Goal: Task Accomplishment & Management: Complete application form

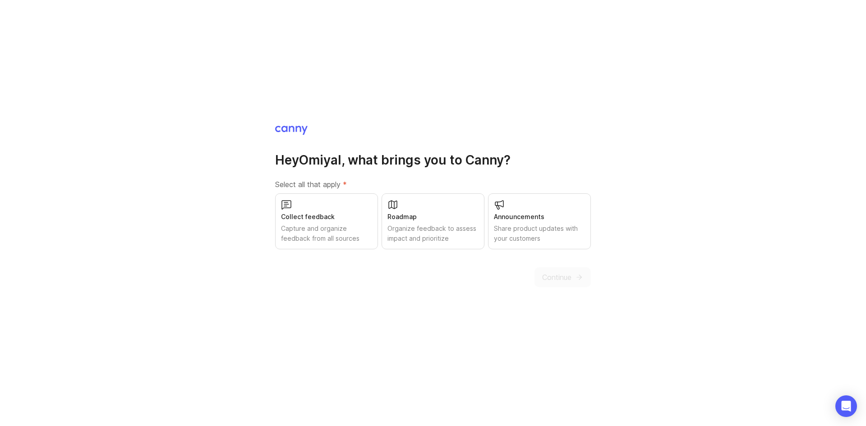
drag, startPoint x: 0, startPoint y: 0, endPoint x: 326, endPoint y: 224, distance: 395.9
click at [326, 224] on div "Capture and organize feedback from all sources" at bounding box center [326, 234] width 91 height 20
click at [407, 225] on div "Organize feedback to assess impact and prioritize" at bounding box center [433, 234] width 91 height 20
click at [535, 236] on div "Share product updates with your customers" at bounding box center [539, 234] width 91 height 20
click at [561, 279] on span "Continue" at bounding box center [556, 277] width 29 height 11
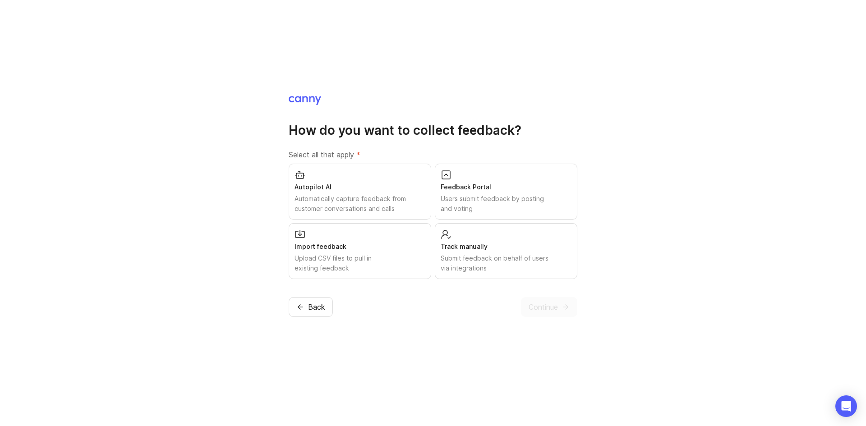
click at [475, 202] on div "Users submit feedback by posting and voting" at bounding box center [506, 204] width 131 height 20
click at [461, 265] on div "Submit feedback on behalf of users via integrations" at bounding box center [506, 264] width 131 height 20
click at [352, 201] on div "Automatically capture feedback from customer conversations and calls" at bounding box center [360, 204] width 131 height 20
click at [539, 308] on span "Continue" at bounding box center [543, 307] width 29 height 11
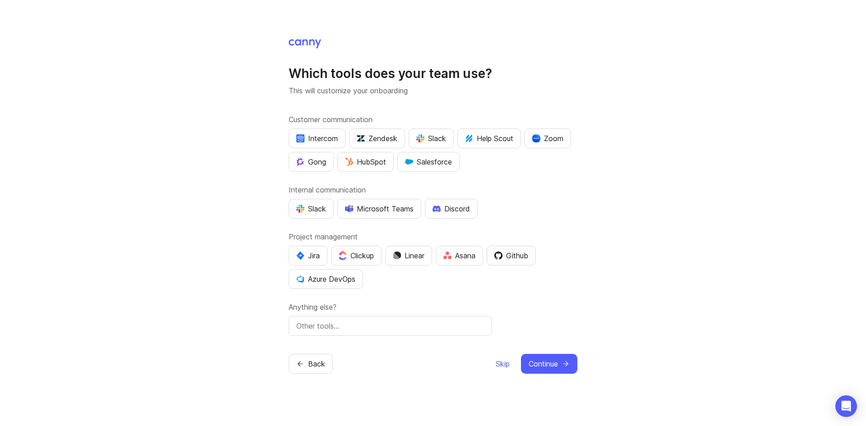
click at [503, 259] on img "button" at bounding box center [499, 256] width 8 height 8
click at [546, 364] on span "Continue" at bounding box center [543, 364] width 29 height 11
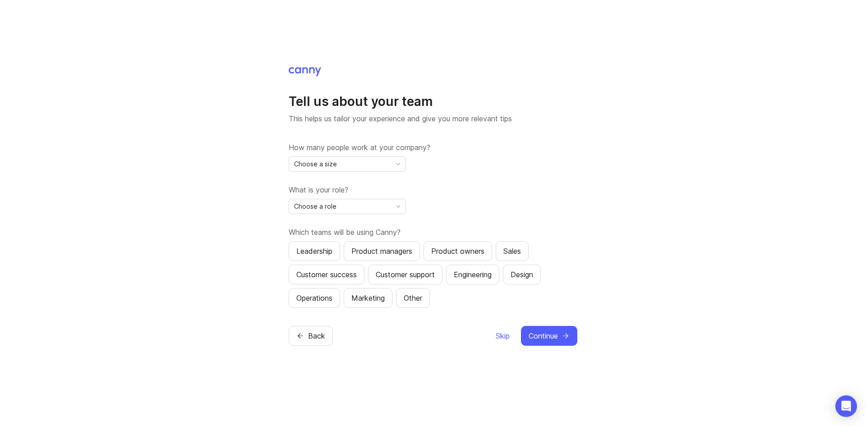
click at [373, 164] on div "Choose a size" at bounding box center [340, 164] width 102 height 14
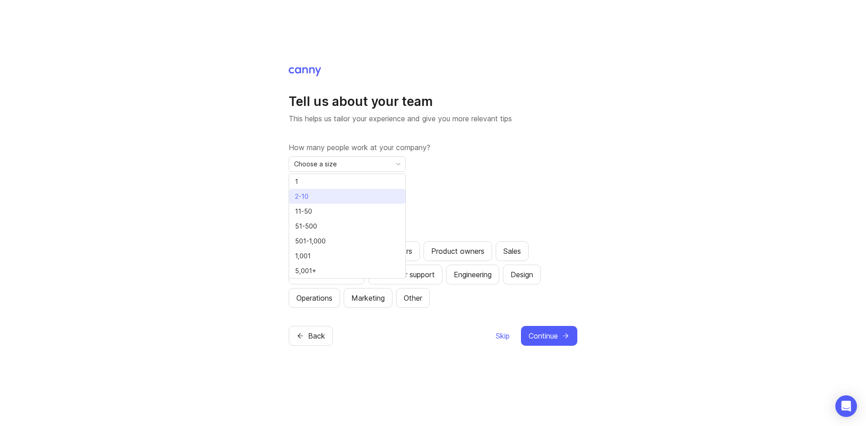
click at [328, 194] on li "2-10" at bounding box center [347, 196] width 116 height 15
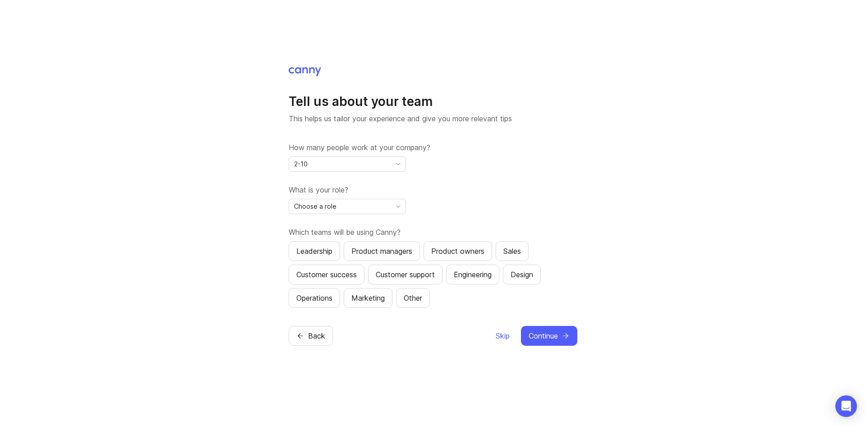
click at [387, 210] on div "Choose a role" at bounding box center [340, 206] width 102 height 14
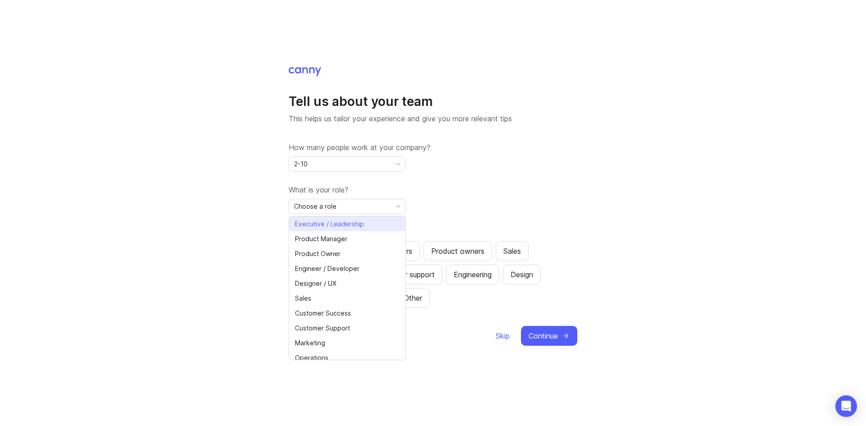
click at [353, 223] on span "Executive / Leadership" at bounding box center [329, 224] width 69 height 10
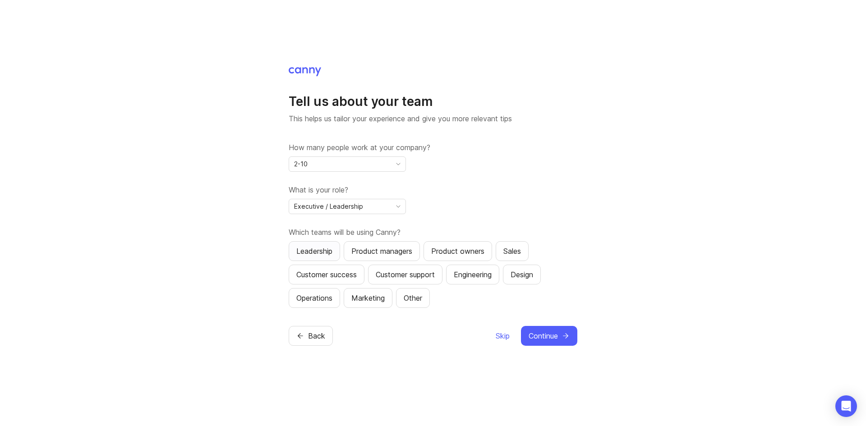
click at [319, 246] on div "Leadership" at bounding box center [314, 251] width 36 height 11
click at [347, 277] on div "Customer success" at bounding box center [326, 274] width 60 height 11
click at [467, 274] on div "Engineering" at bounding box center [473, 274] width 38 height 11
click at [550, 338] on span "Continue" at bounding box center [543, 336] width 29 height 11
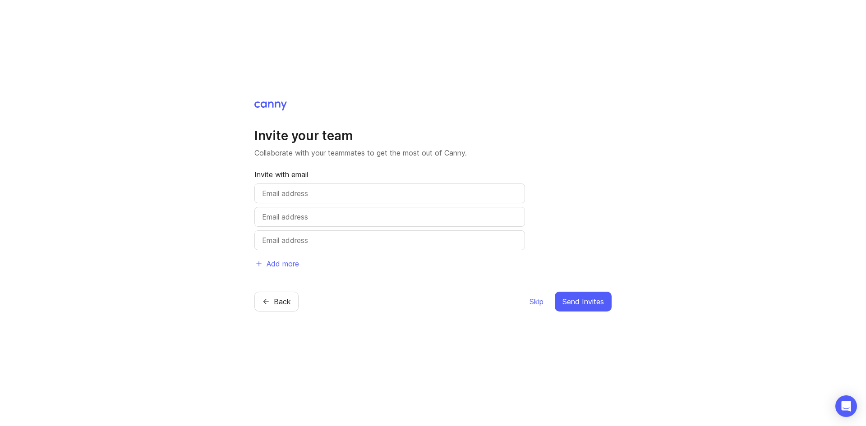
click at [289, 193] on input "text" at bounding box center [389, 193] width 255 height 11
type input "scott.dextor@omiyal.com"
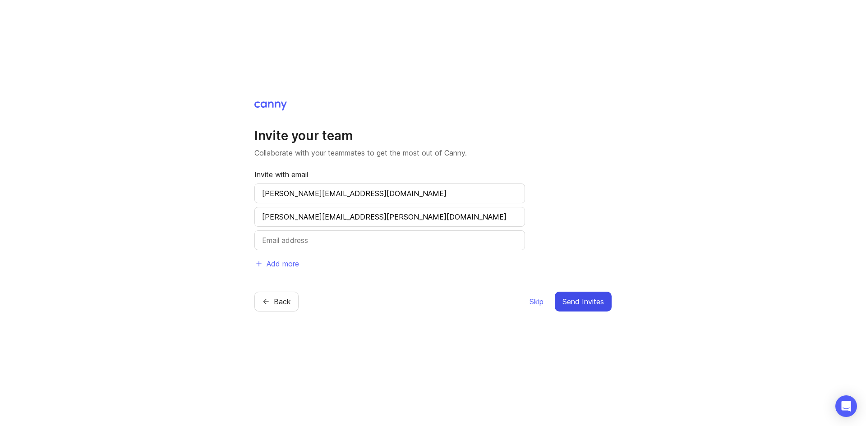
type input "susheel.tenguria@omiyal.com"
click at [574, 301] on span "Send Invites" at bounding box center [584, 301] width 42 height 11
click at [581, 301] on span "Send Invites" at bounding box center [584, 301] width 42 height 11
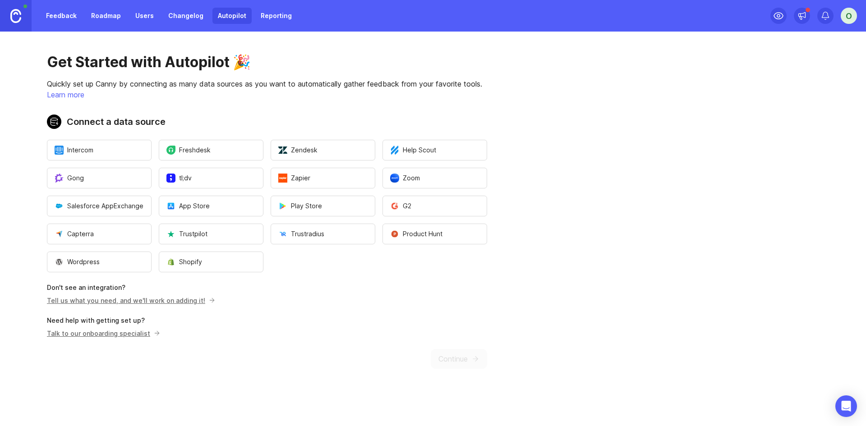
click at [171, 301] on link "Tell us what you need, and we'll work on adding it!" at bounding box center [130, 301] width 166 height 8
click at [464, 357] on div "Get Started with Autopilot 🎉 Quickly set up Canny by connecting as many data so…" at bounding box center [267, 211] width 534 height 359
click at [461, 355] on div "Get Started with Autopilot 🎉 Quickly set up Canny by connecting as many data so…" at bounding box center [267, 211] width 534 height 359
click at [400, 235] on span "Product Hunt" at bounding box center [416, 234] width 52 height 9
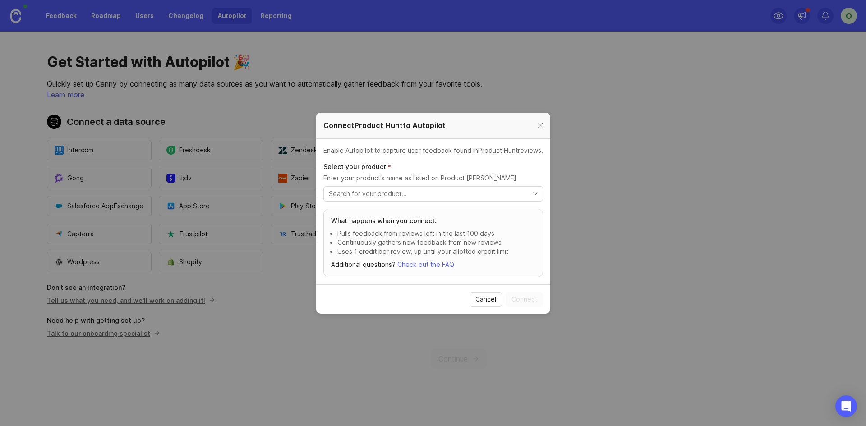
click at [445, 189] on input "toggle menu" at bounding box center [428, 194] width 199 height 10
click at [538, 190] on icon "toggle icon" at bounding box center [535, 193] width 14 height 7
click at [540, 123] on div at bounding box center [541, 125] width 10 height 11
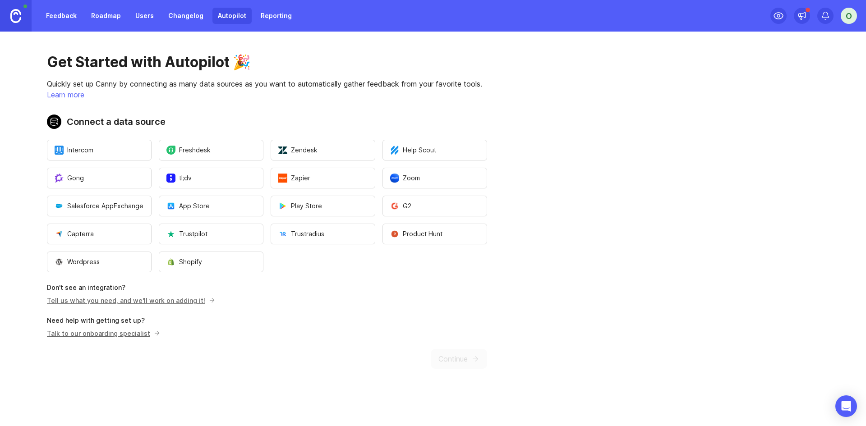
click at [851, 19] on div "O" at bounding box center [849, 16] width 16 height 16
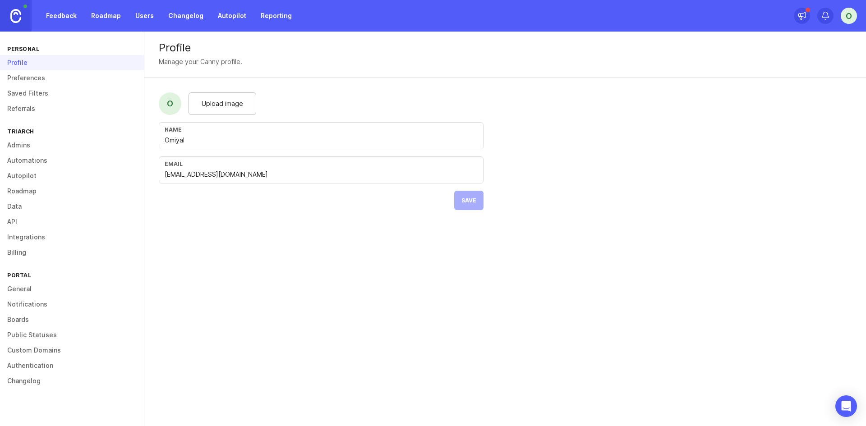
click at [217, 111] on div "Upload image" at bounding box center [223, 104] width 68 height 23
click at [165, 138] on input "Omiyal" at bounding box center [321, 140] width 313 height 10
click at [462, 203] on button "Save" at bounding box center [468, 200] width 29 height 19
click at [30, 315] on link "Boards" at bounding box center [72, 319] width 144 height 15
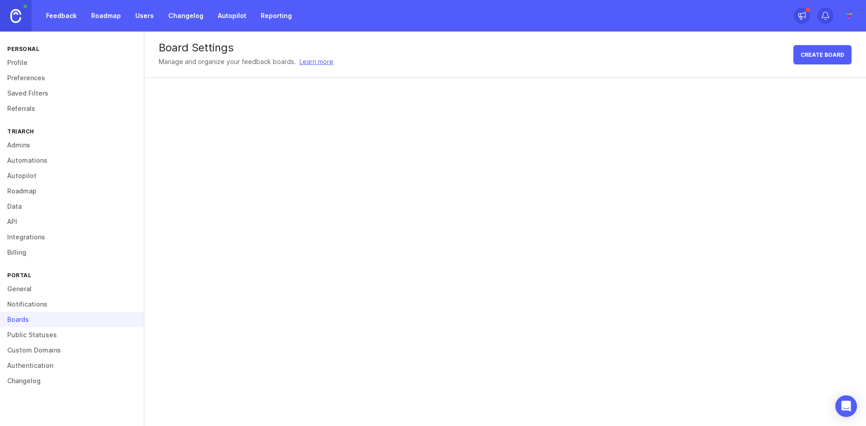
click at [33, 287] on link "General" at bounding box center [72, 289] width 144 height 15
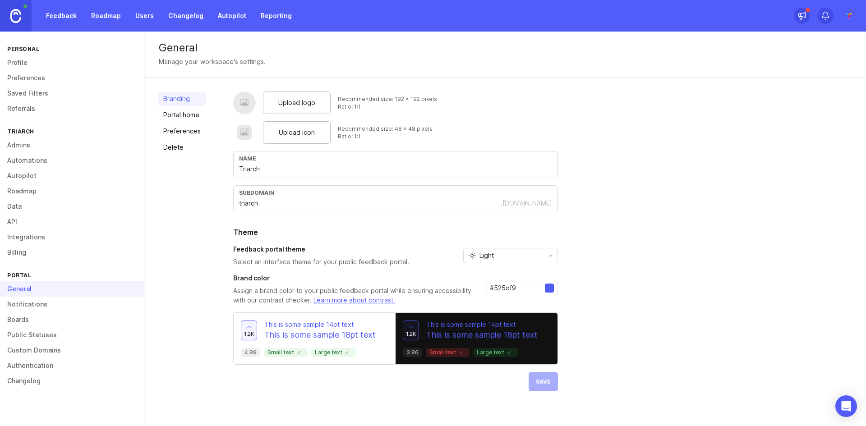
click at [107, 14] on link "Roadmap" at bounding box center [106, 16] width 41 height 16
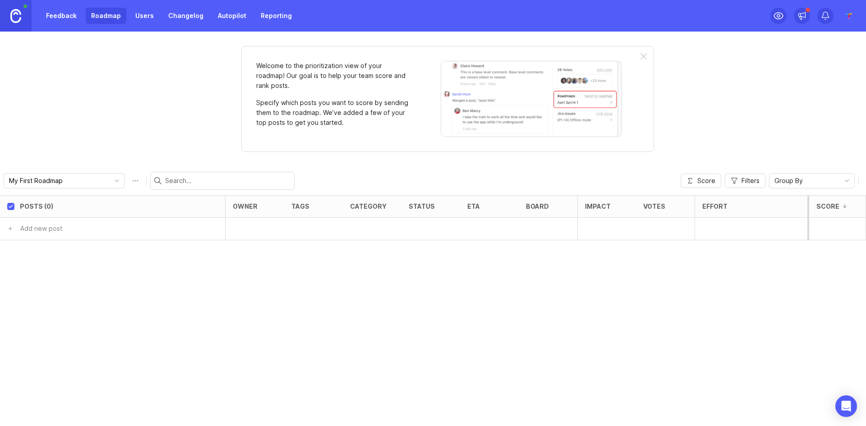
click at [69, 16] on link "Feedback" at bounding box center [62, 16] width 42 height 16
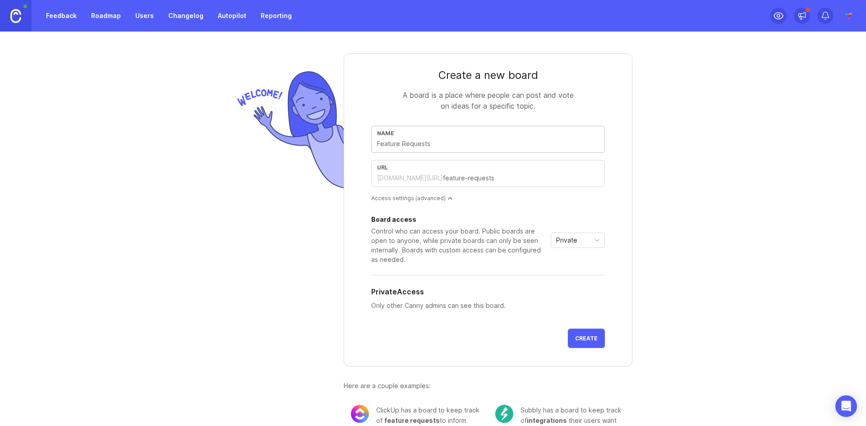
click at [404, 145] on input "text" at bounding box center [488, 144] width 222 height 10
type input "T"
type input "t"
type input "Tr"
type input "tr"
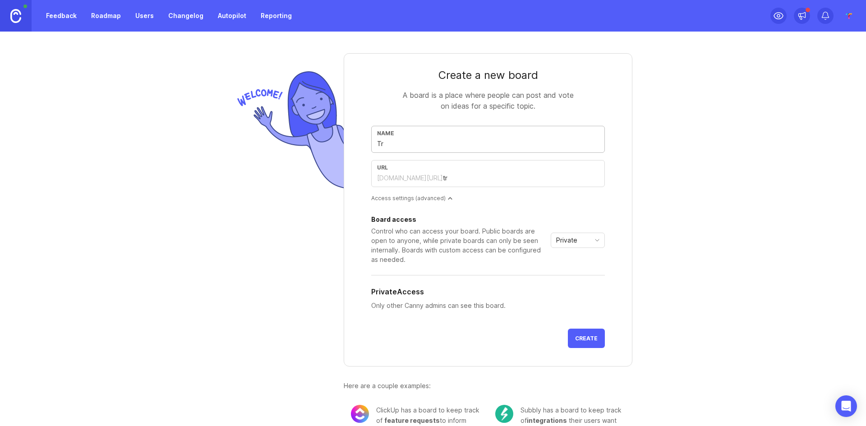
type input "Tri"
type input "tri"
type input "Tria"
type input "tria"
type input "Triar"
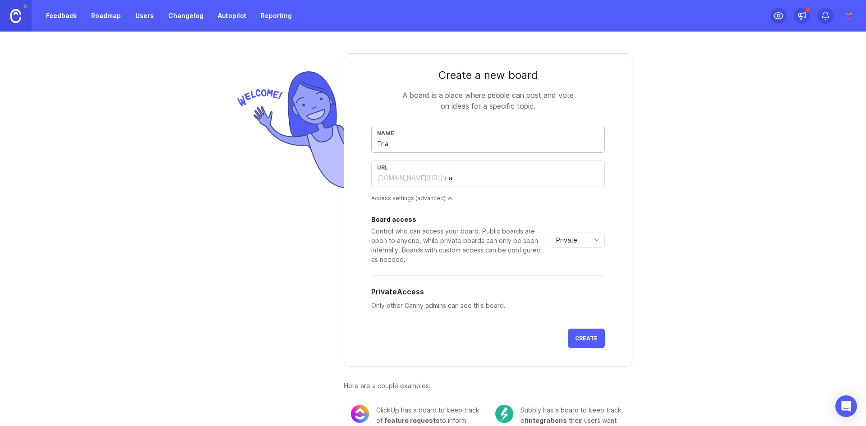
type input "triar"
type input "Triarc"
type input "triarc"
type input "Triarch"
type input "triarch"
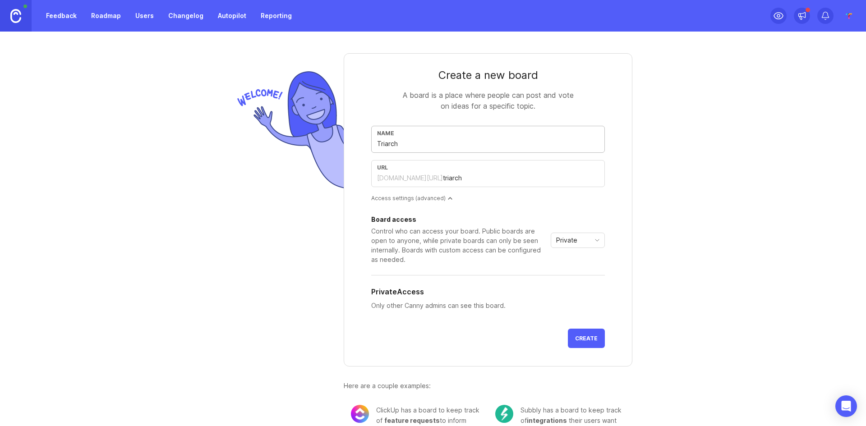
click at [405, 146] on input "Triarch" at bounding box center [488, 144] width 222 height 10
click at [399, 141] on input "Triarch" at bounding box center [488, 144] width 222 height 10
type input "a"
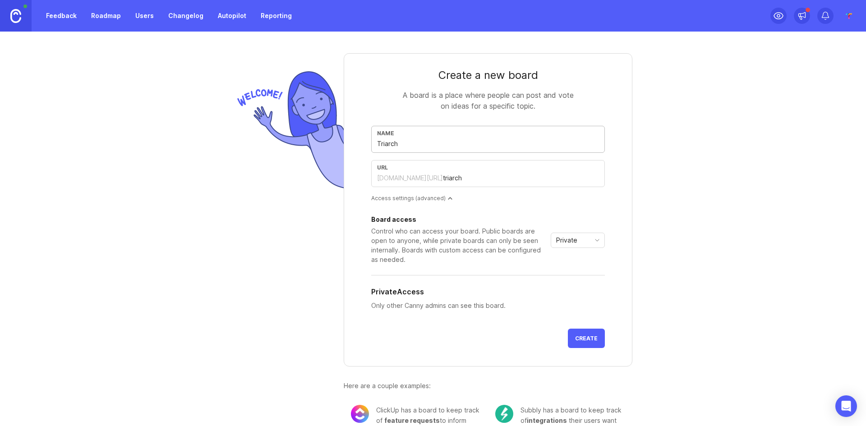
type input "a"
type input "ap"
type input "app"
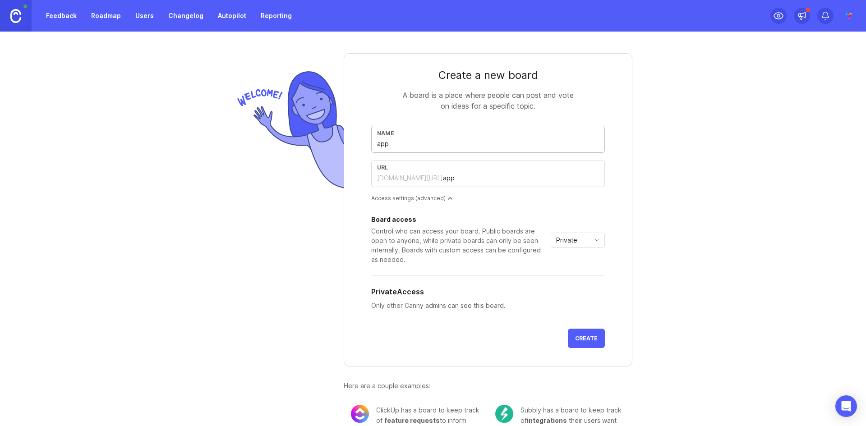
click at [391, 143] on input "app" at bounding box center [488, 144] width 222 height 10
click at [583, 240] on div "Private" at bounding box center [570, 240] width 39 height 14
click at [573, 268] on li "Public" at bounding box center [574, 272] width 53 height 15
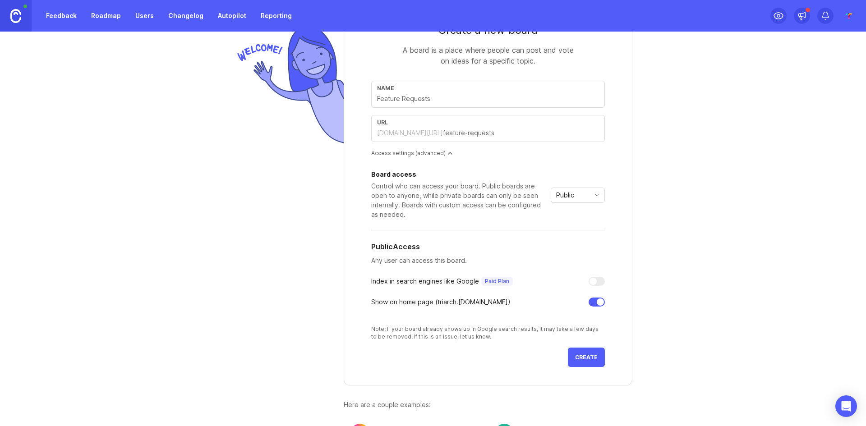
scroll to position [88, 0]
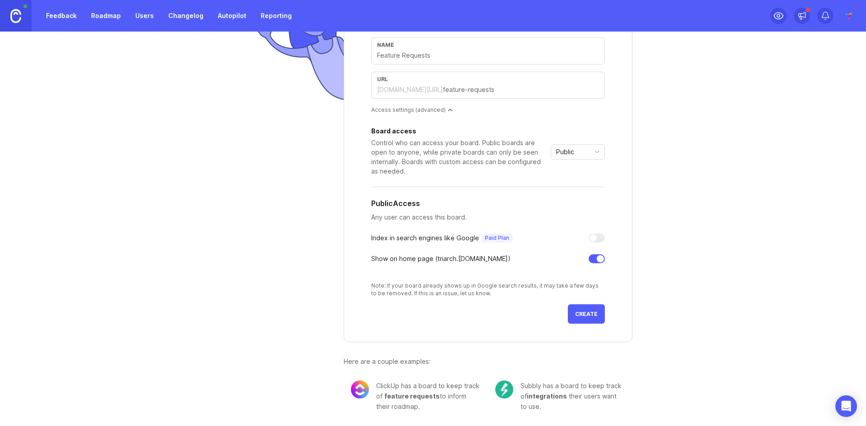
click at [579, 153] on div "Public" at bounding box center [570, 152] width 39 height 14
click at [694, 239] on div "Create a new board A board is a place where people can post and vote on ideas f…" at bounding box center [433, 140] width 866 height 395
click at [574, 161] on div "Board access Control who can access your board. Public boards are open to anyon…" at bounding box center [488, 152] width 234 height 48
click at [576, 155] on div "Public" at bounding box center [570, 152] width 39 height 14
click at [568, 194] on li "Custom" at bounding box center [574, 199] width 53 height 15
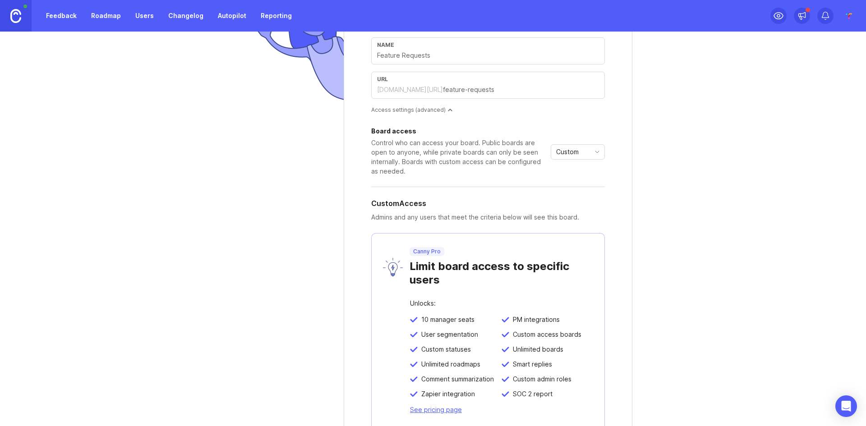
click at [564, 152] on span "Custom" at bounding box center [567, 152] width 23 height 10
click at [560, 165] on span "Private" at bounding box center [564, 170] width 21 height 10
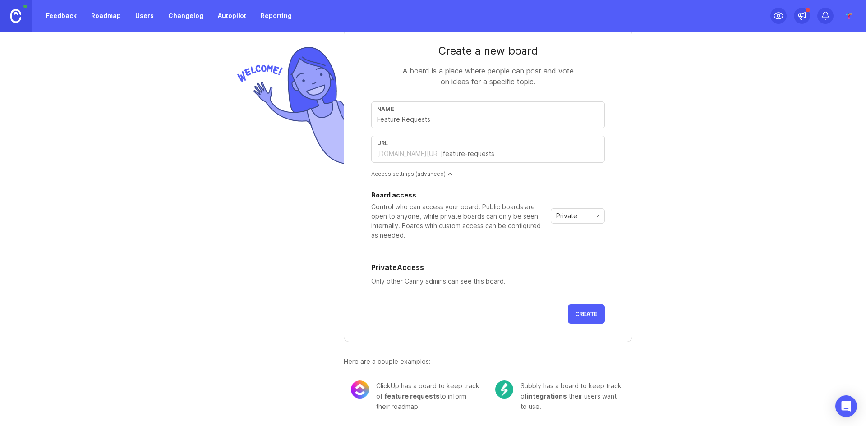
click at [574, 218] on span "Private" at bounding box center [566, 216] width 21 height 10
click at [573, 245] on span "Public" at bounding box center [565, 249] width 22 height 10
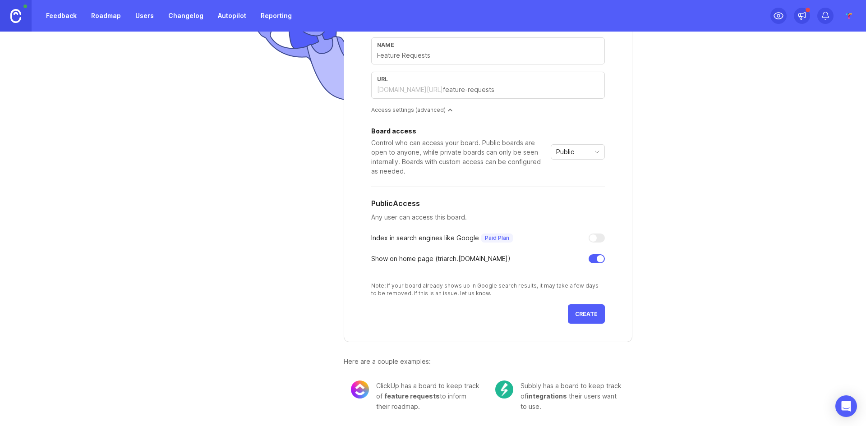
click at [587, 315] on span "Create" at bounding box center [586, 314] width 23 height 7
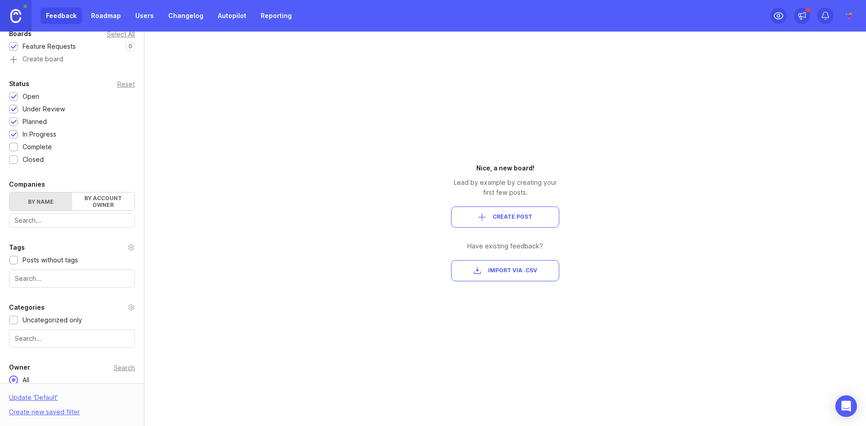
scroll to position [177, 0]
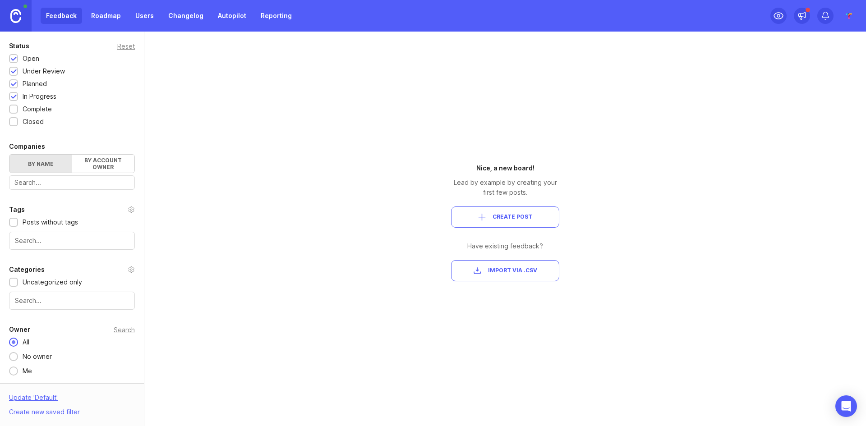
click at [498, 217] on span "Create Post" at bounding box center [513, 217] width 40 height 8
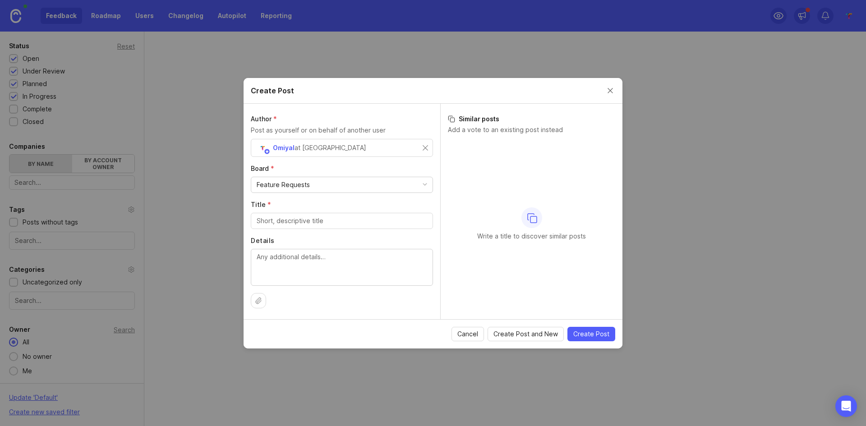
click at [340, 148] on div "Omiyal at Triarch" at bounding box center [340, 148] width 166 height 12
click at [284, 148] on span "Omiyal" at bounding box center [284, 148] width 22 height 8
click at [308, 187] on div "Feature Requests" at bounding box center [283, 185] width 53 height 10
click at [312, 222] on input "Title *" at bounding box center [342, 221] width 171 height 10
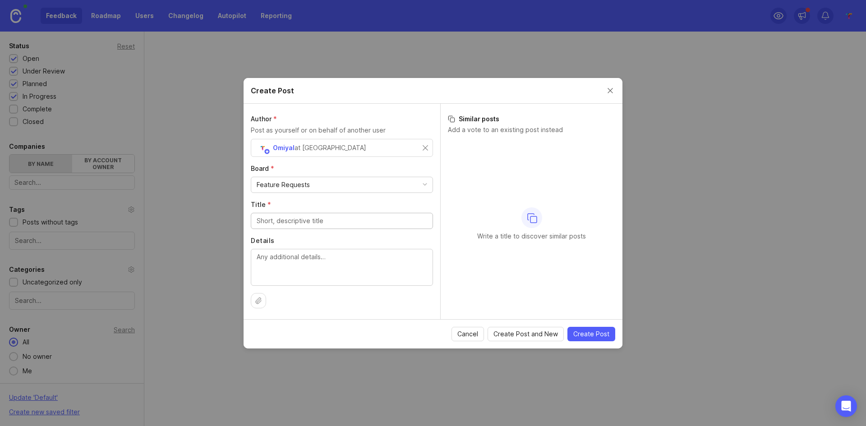
click at [316, 222] on input "Title *" at bounding box center [342, 221] width 171 height 10
type input "Some Feature"
click at [343, 268] on textarea "Details" at bounding box center [342, 267] width 171 height 30
type textarea "Some Feature Details"
click at [587, 333] on span "Create Post" at bounding box center [592, 334] width 36 height 9
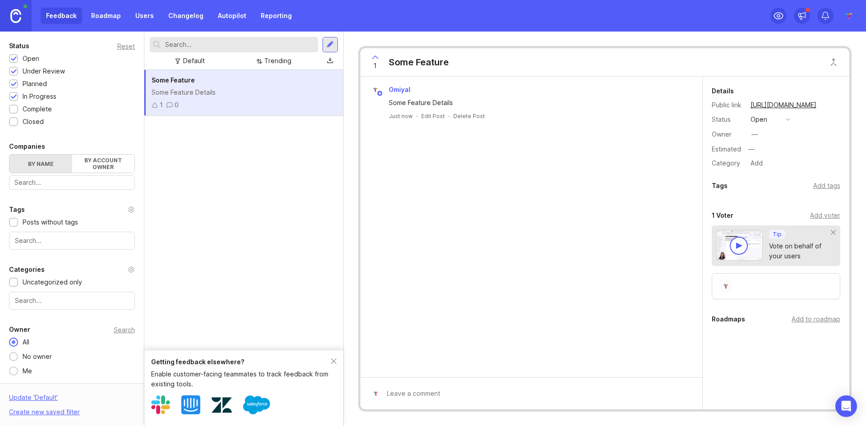
click at [112, 10] on link "Roadmap" at bounding box center [106, 16] width 41 height 16
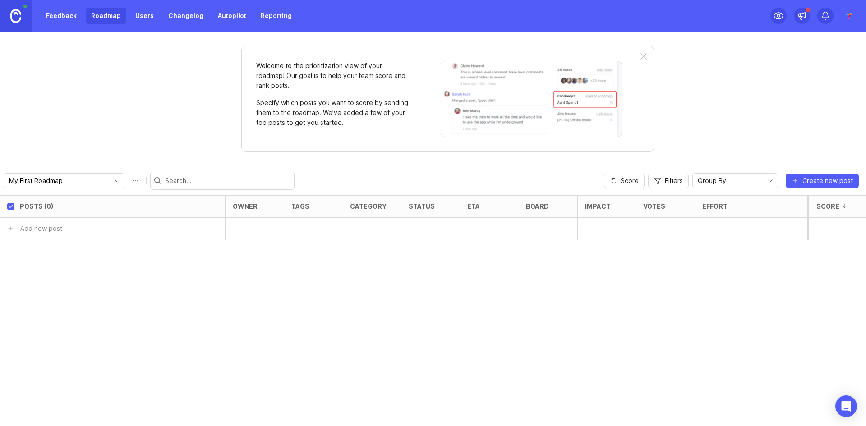
click at [141, 18] on link "Users" at bounding box center [144, 16] width 29 height 16
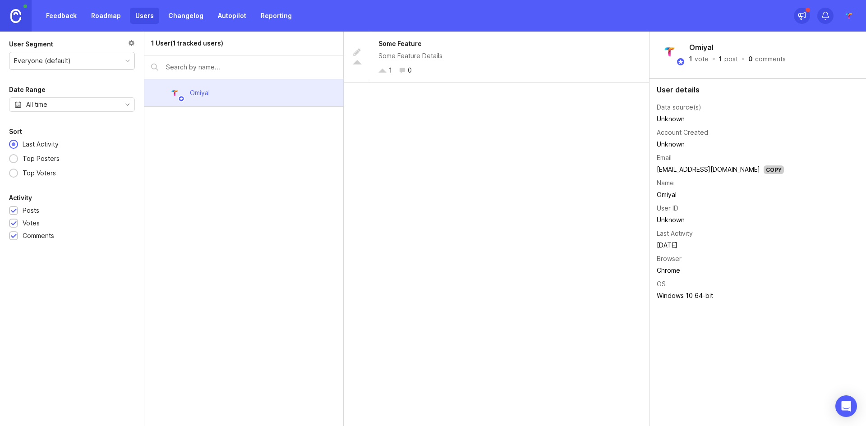
click at [190, 15] on link "Changelog" at bounding box center [186, 16] width 46 height 16
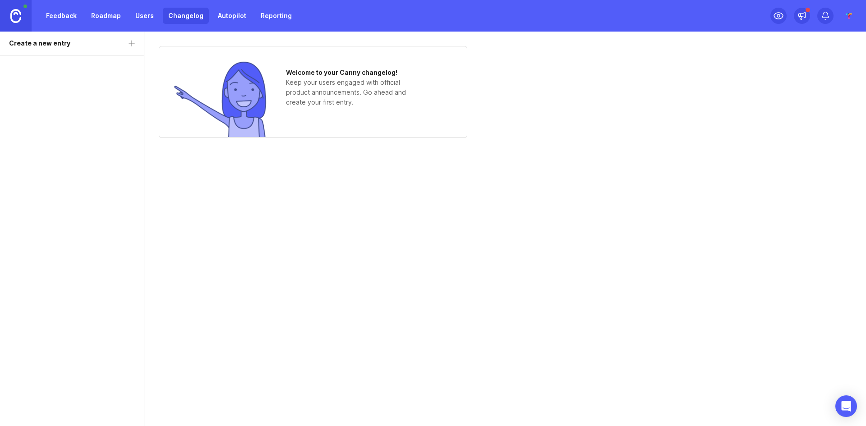
click at [260, 17] on link "Reporting" at bounding box center [276, 16] width 42 height 16
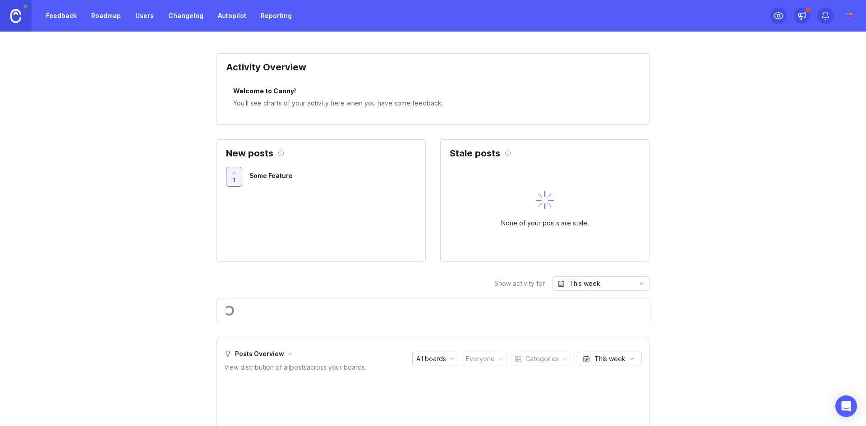
click at [50, 19] on link "Feedback" at bounding box center [62, 16] width 42 height 16
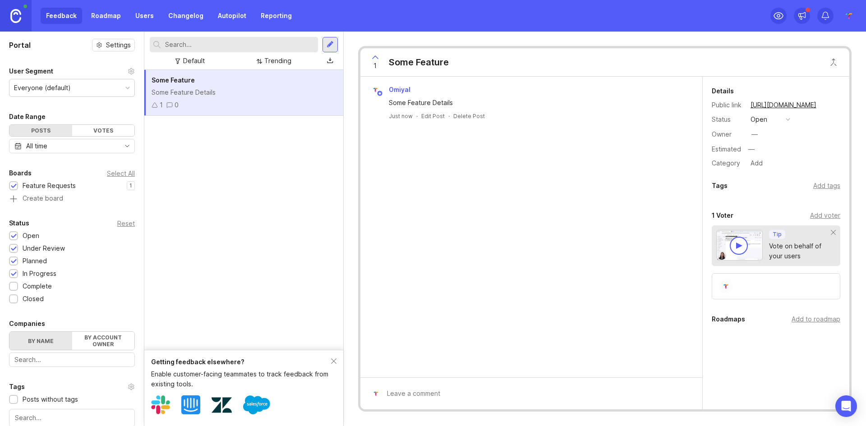
click at [19, 13] on img at bounding box center [15, 16] width 11 height 14
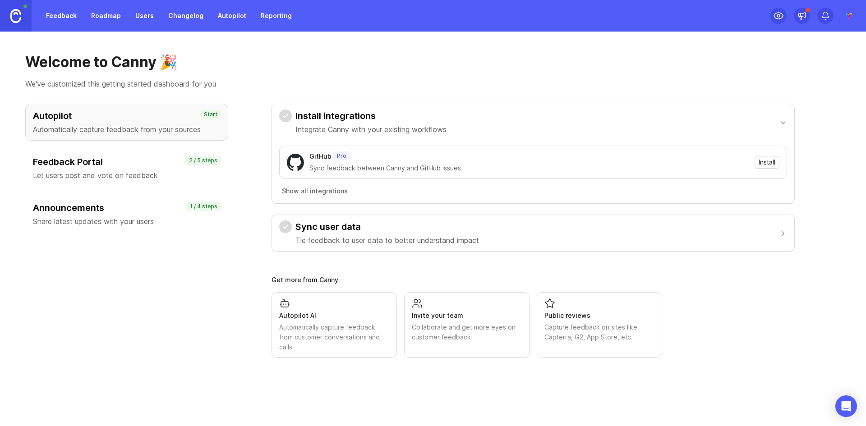
click at [466, 315] on div "Invite your team" at bounding box center [467, 316] width 110 height 10
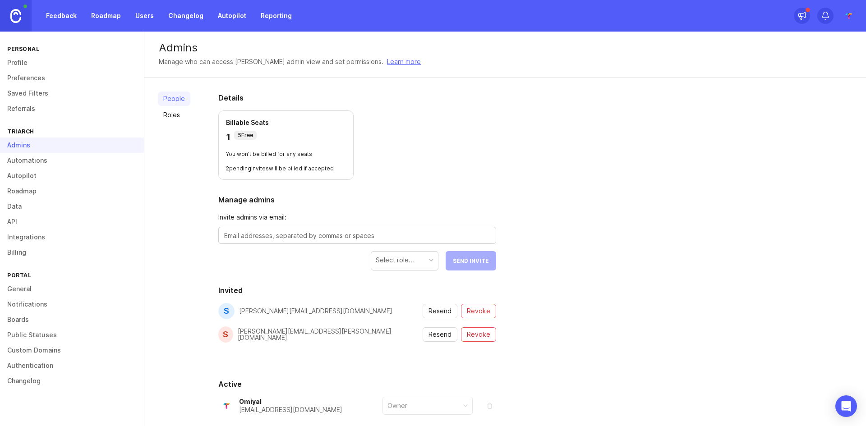
click at [34, 316] on link "Boards" at bounding box center [72, 319] width 144 height 15
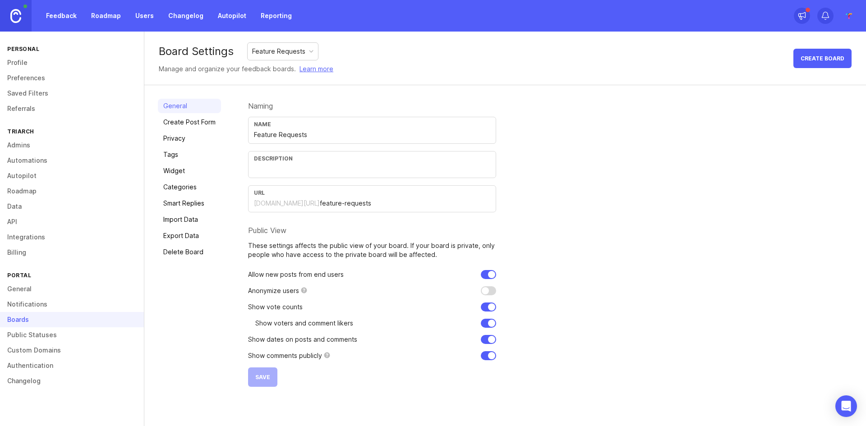
click at [194, 125] on link "Create Post Form" at bounding box center [189, 122] width 63 height 14
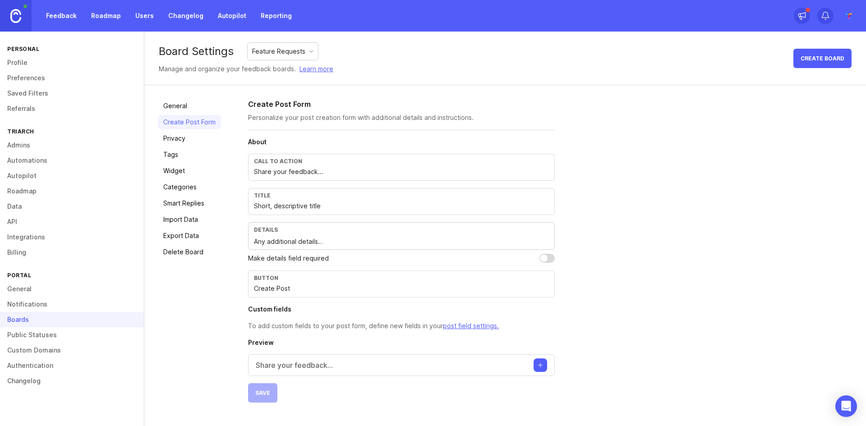
click at [275, 53] on div "Feature Requests" at bounding box center [278, 51] width 53 height 10
click at [167, 290] on div "General Create Post Form Privacy Tags Widget Categories Smart Replies Import Da…" at bounding box center [189, 251] width 63 height 304
click at [173, 139] on link "Privacy" at bounding box center [189, 138] width 63 height 14
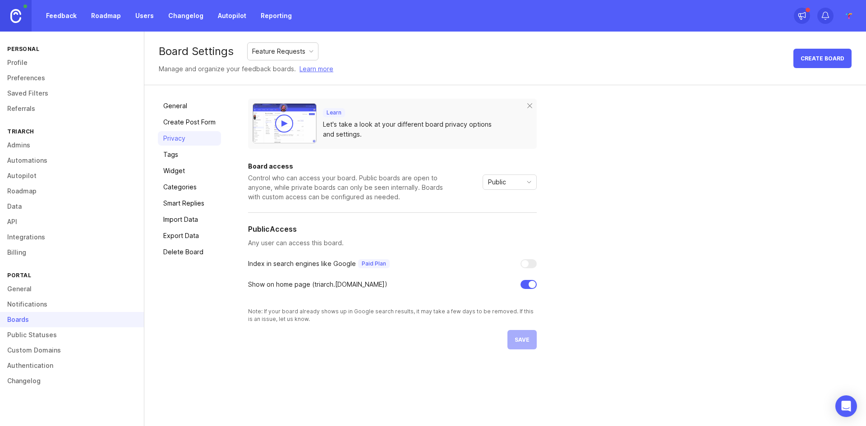
click at [176, 150] on link "Tags" at bounding box center [189, 155] width 63 height 14
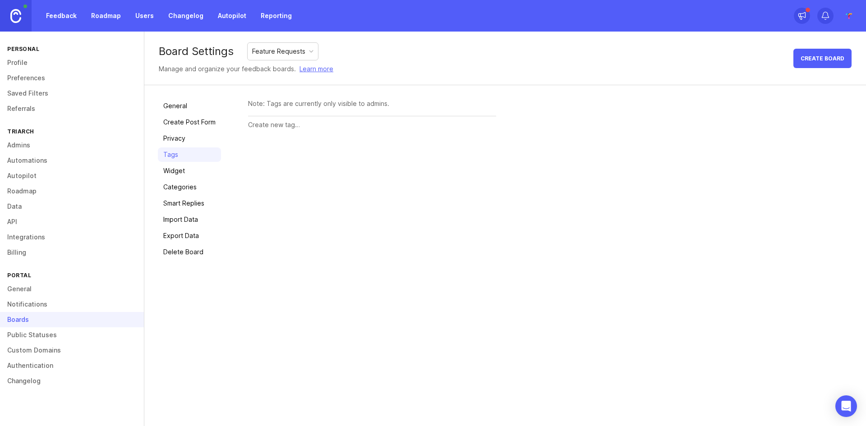
click at [179, 170] on link "Widget" at bounding box center [189, 171] width 63 height 14
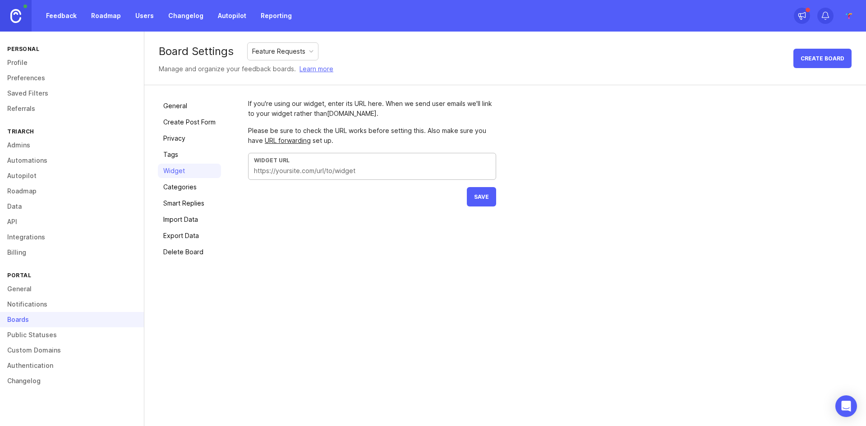
click at [287, 169] on input "text" at bounding box center [372, 171] width 236 height 10
click at [176, 186] on link "Categories" at bounding box center [189, 187] width 63 height 14
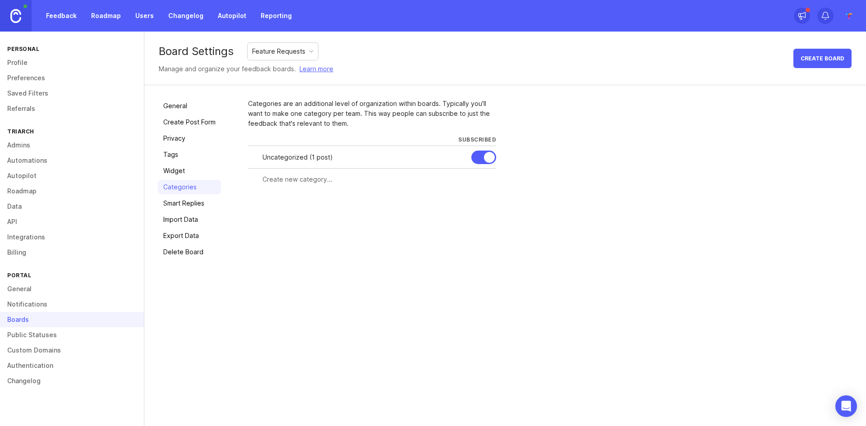
click at [180, 200] on link "Smart Replies" at bounding box center [189, 203] width 63 height 14
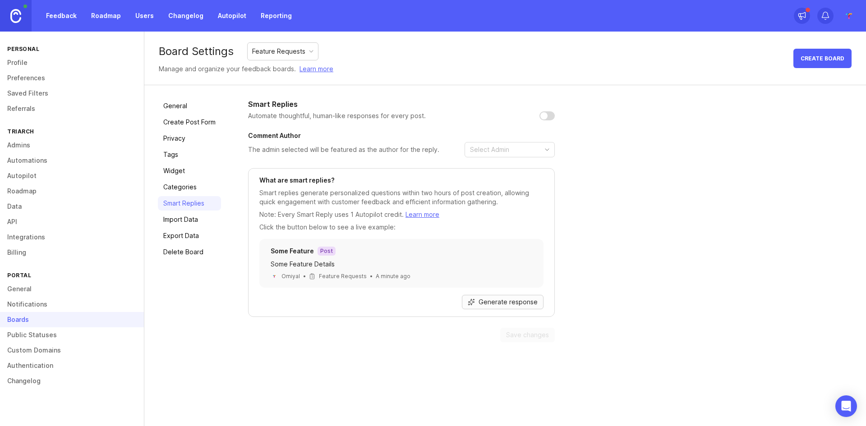
click at [513, 304] on span "Generate response" at bounding box center [508, 302] width 59 height 9
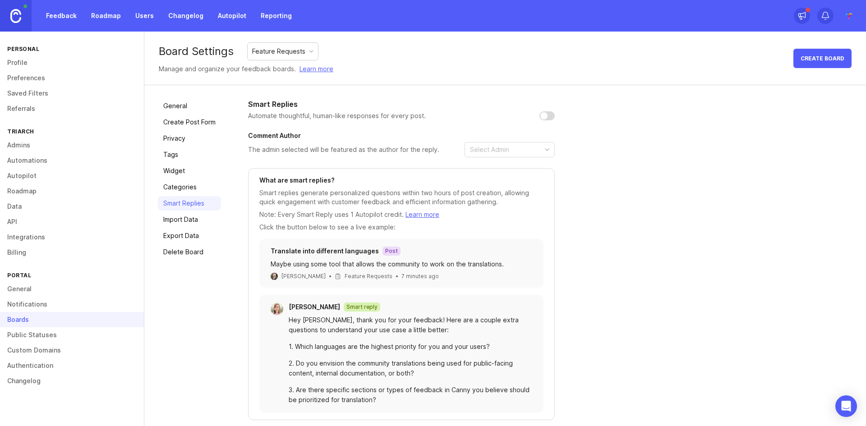
click at [551, 116] on input "checkbox" at bounding box center [547, 115] width 15 height 9
checkbox input "false"
click at [191, 215] on link "Import Data" at bounding box center [189, 220] width 63 height 14
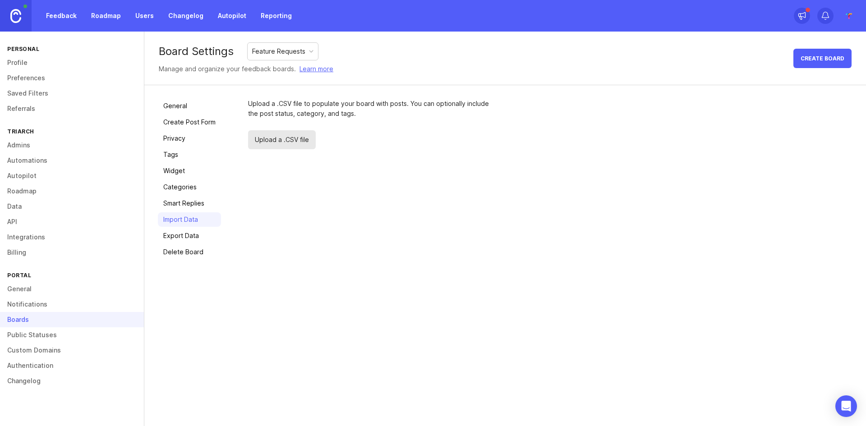
click at [194, 238] on link "Export Data" at bounding box center [189, 236] width 63 height 14
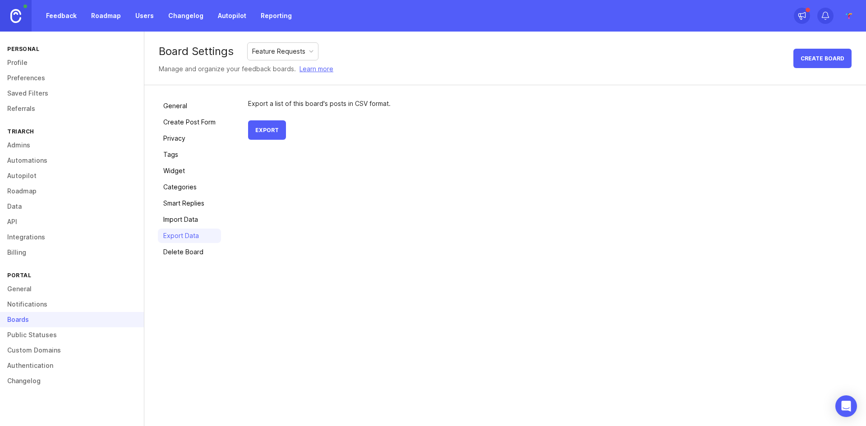
click at [185, 107] on link "General" at bounding box center [189, 106] width 63 height 14
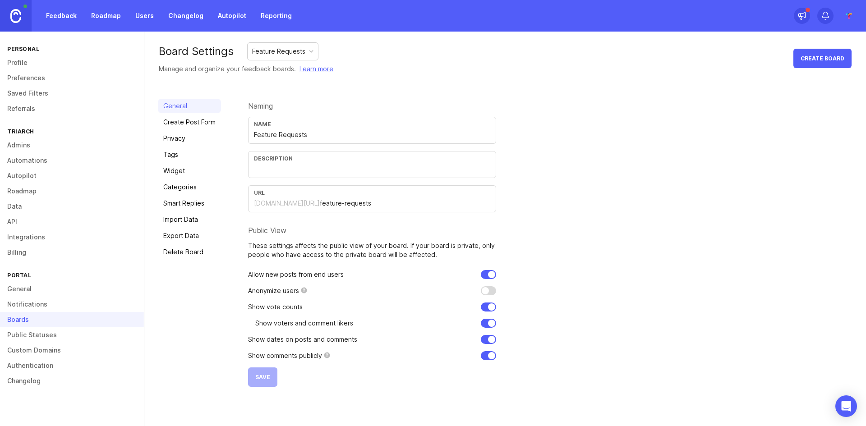
click at [846, 15] on img at bounding box center [849, 16] width 16 height 16
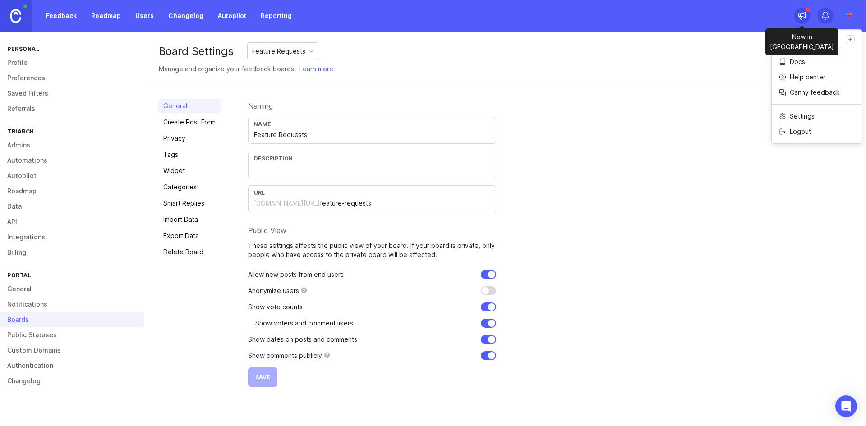
click at [802, 16] on icon at bounding box center [802, 15] width 9 height 9
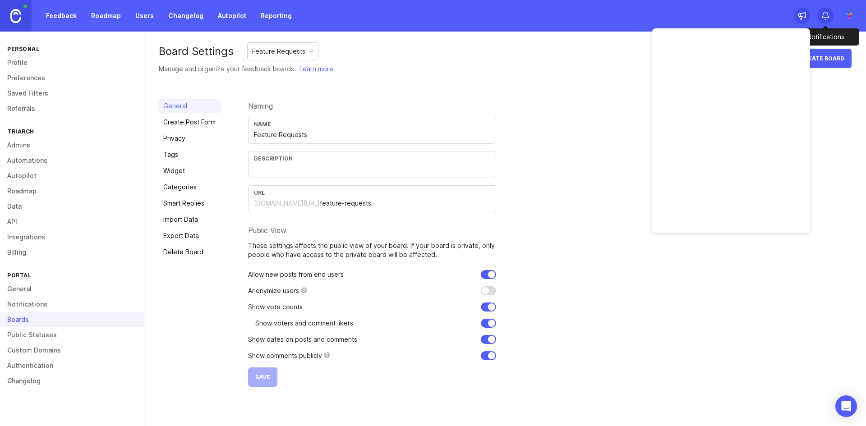
click at [819, 17] on div at bounding box center [826, 16] width 16 height 16
click at [691, 165] on div "Naming Name Feature Requests Description URL triarch.canny.io/ feature-requests…" at bounding box center [550, 243] width 605 height 288
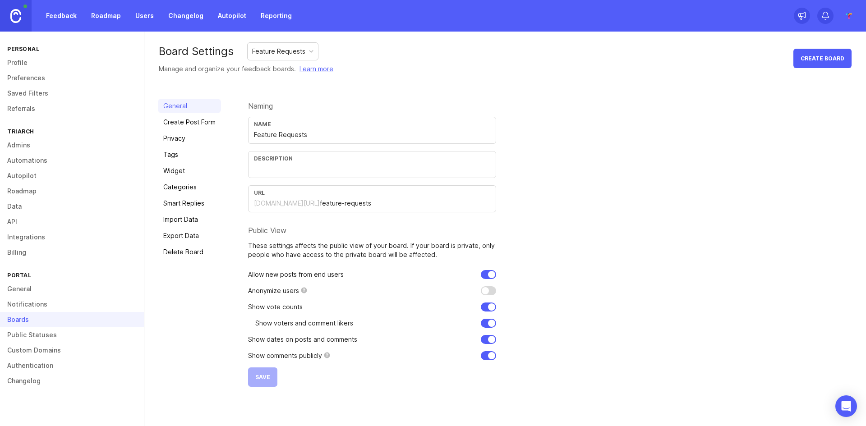
click at [22, 15] on link at bounding box center [16, 16] width 32 height 32
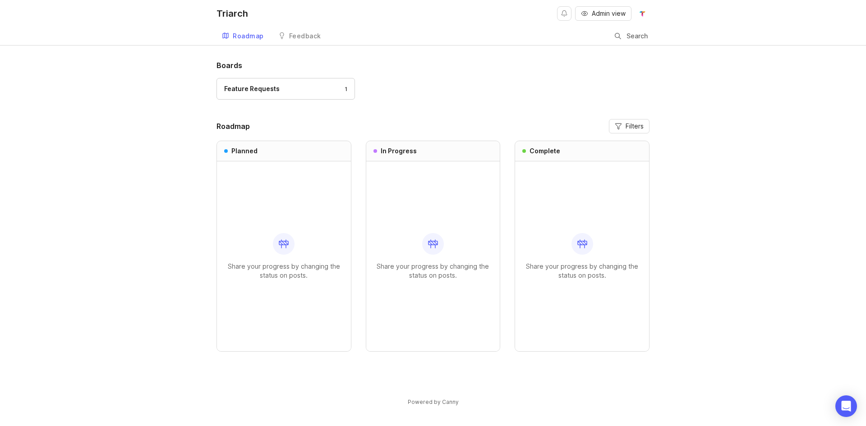
click at [282, 236] on div at bounding box center [284, 244] width 22 height 22
click at [506, 91] on div "Feature Requests 1" at bounding box center [433, 93] width 433 height 30
click at [291, 37] on div "Feedback" at bounding box center [305, 36] width 32 height 6
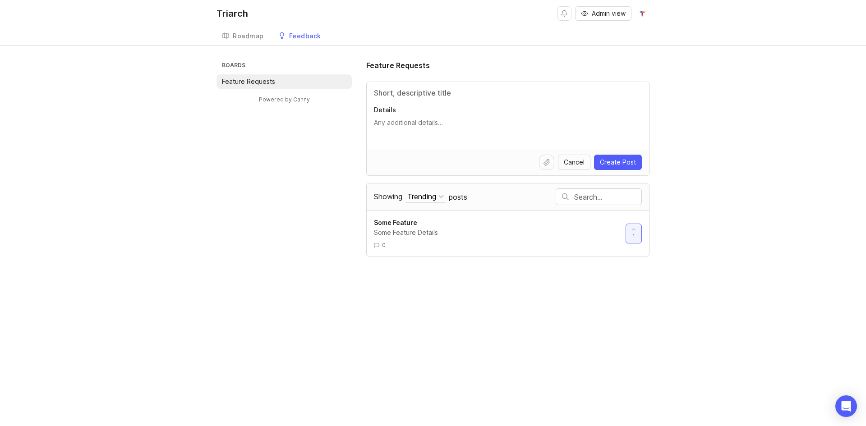
click at [432, 199] on div "Trending" at bounding box center [421, 197] width 29 height 10
click at [617, 315] on div "Triarch Admin view Create Roadmap Feedback Feature Requests Boards Feature Requ…" at bounding box center [433, 213] width 866 height 426
